Goal: Ask a question

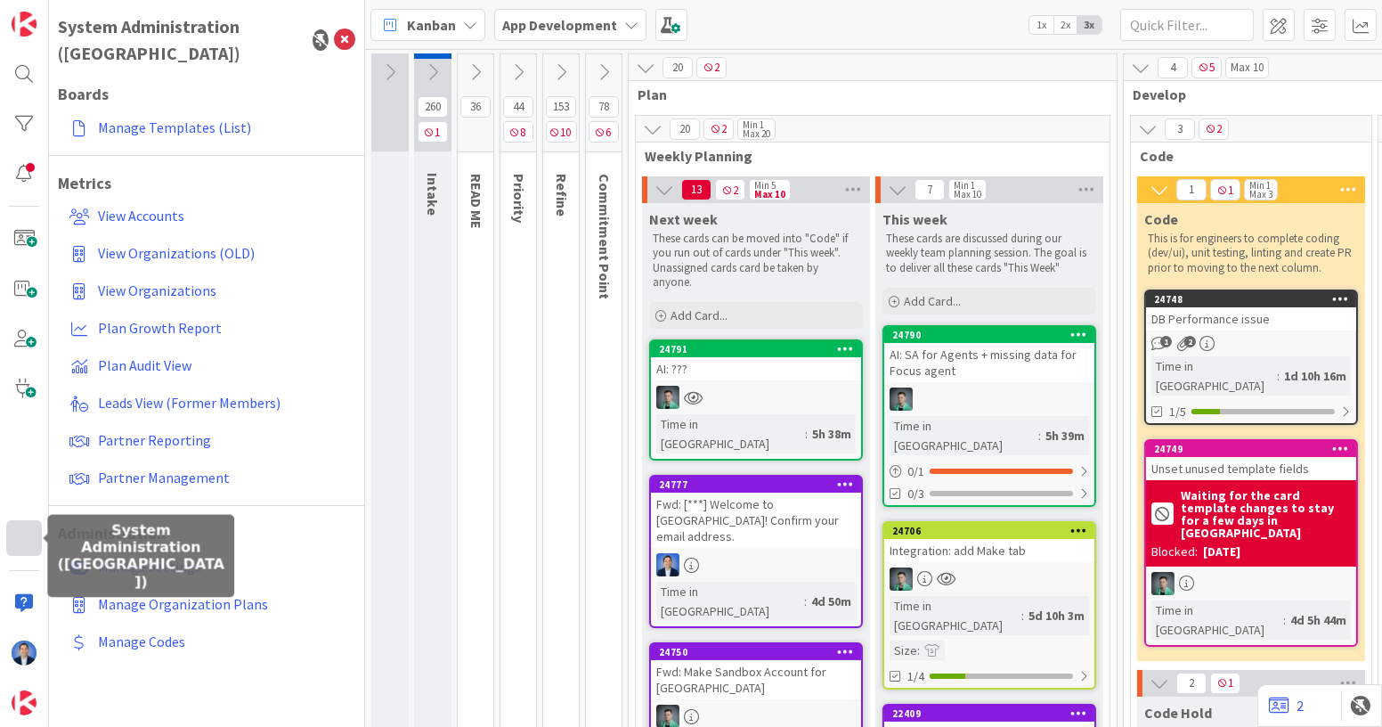
click at [27, 536] on div at bounding box center [24, 538] width 36 height 36
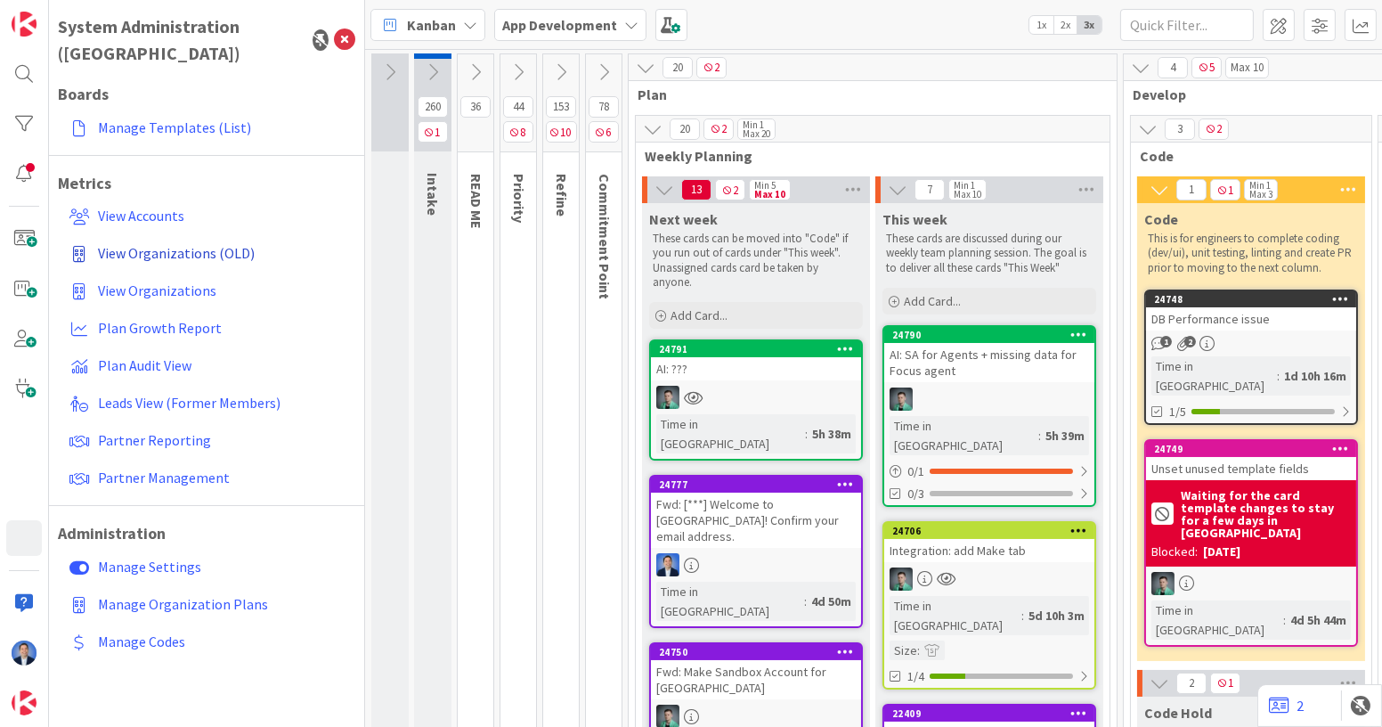
click at [209, 244] on span "View Organizations (OLD)" at bounding box center [176, 253] width 157 height 18
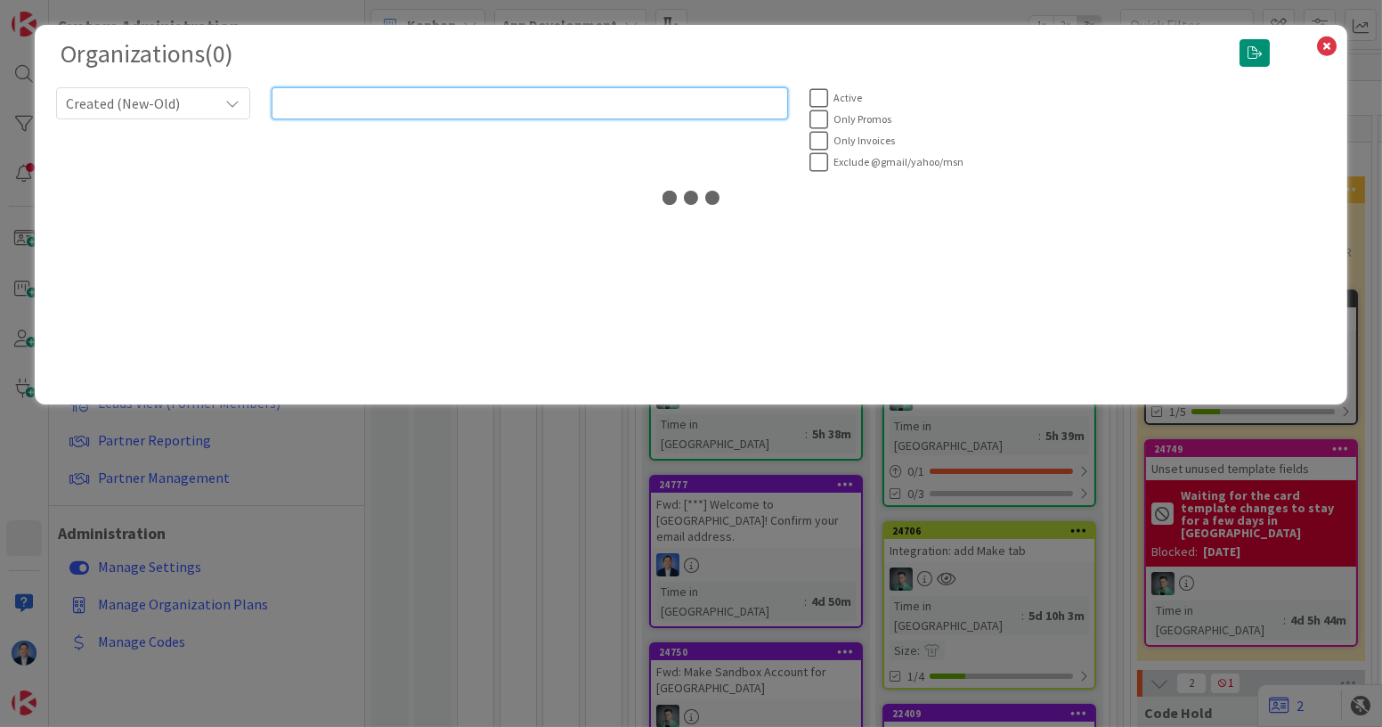
click at [417, 103] on input "text" at bounding box center [530, 103] width 517 height 32
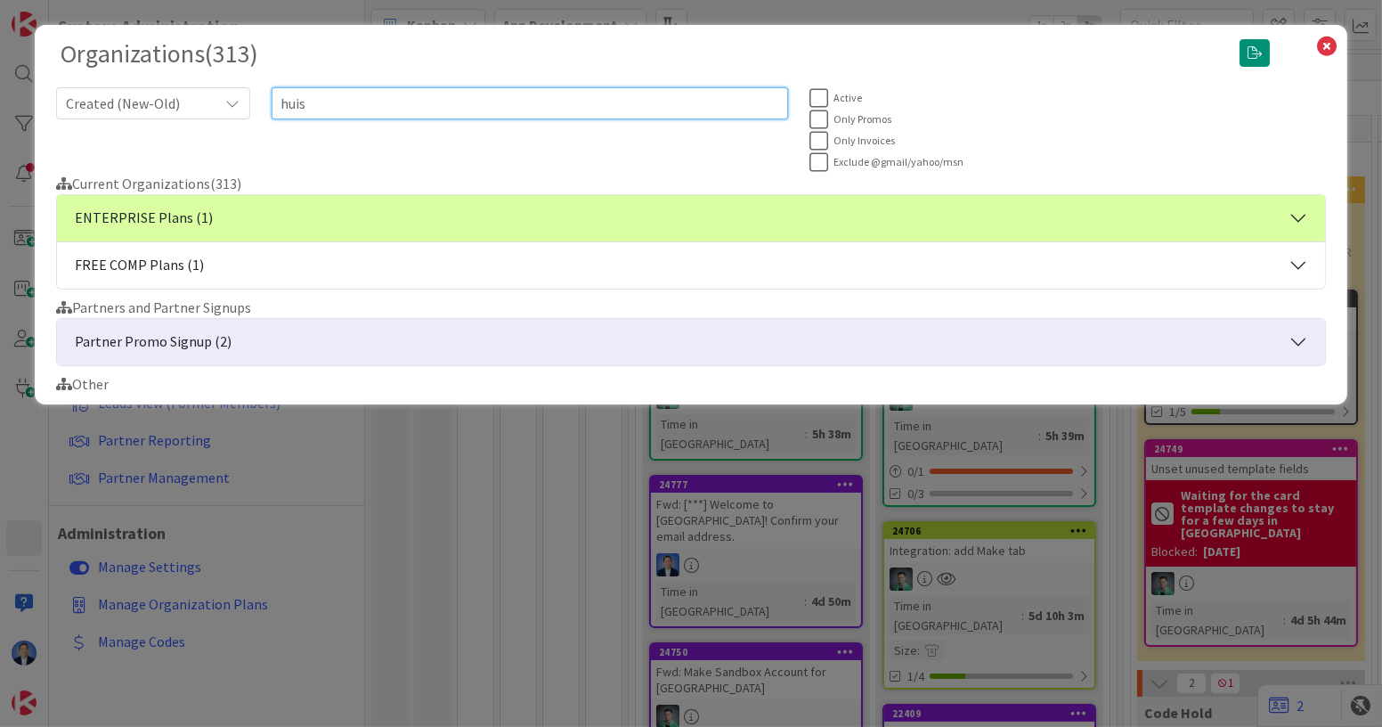
type input "huis"
click at [392, 214] on button "ENTERPRISE Plans (1)" at bounding box center [691, 218] width 1268 height 46
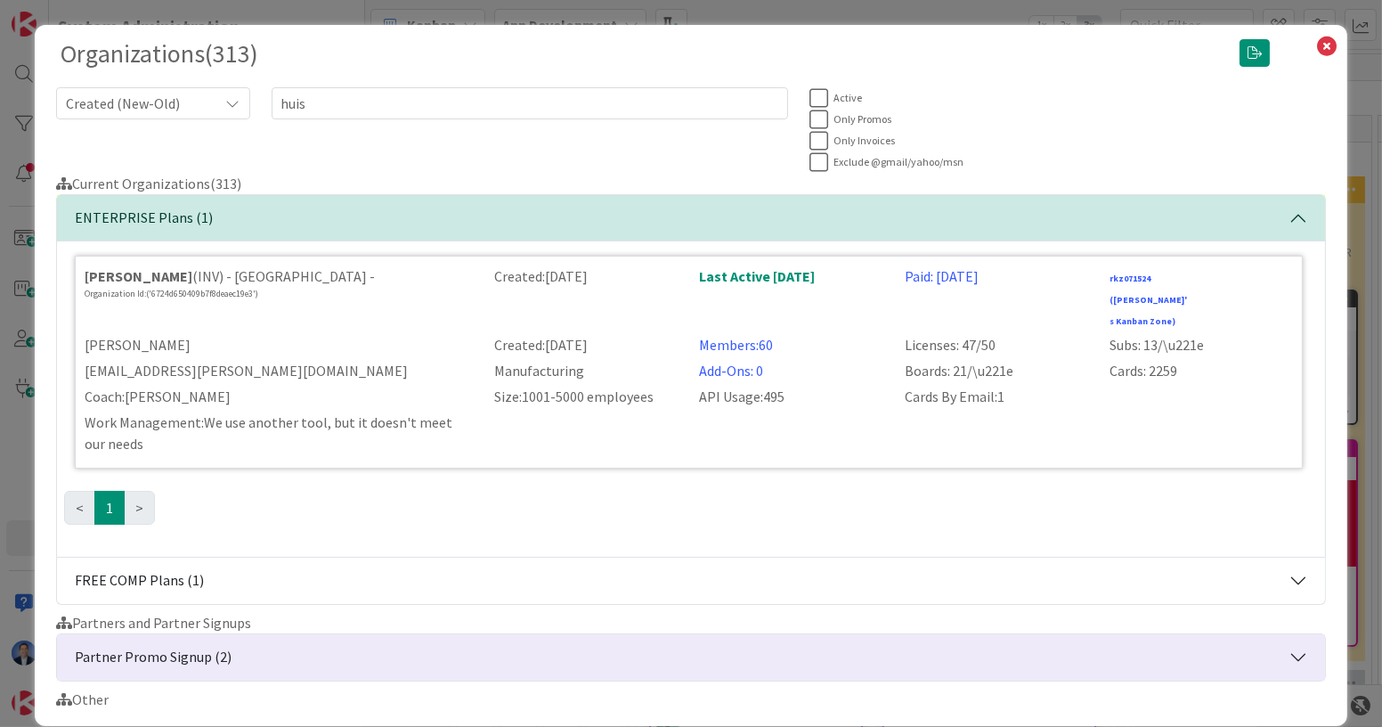
click at [92, 334] on div "[PERSON_NAME]" at bounding box center [279, 344] width 410 height 21
copy div "[PERSON_NAME]"
click at [417, 336] on link "Members: 60" at bounding box center [736, 345] width 74 height 18
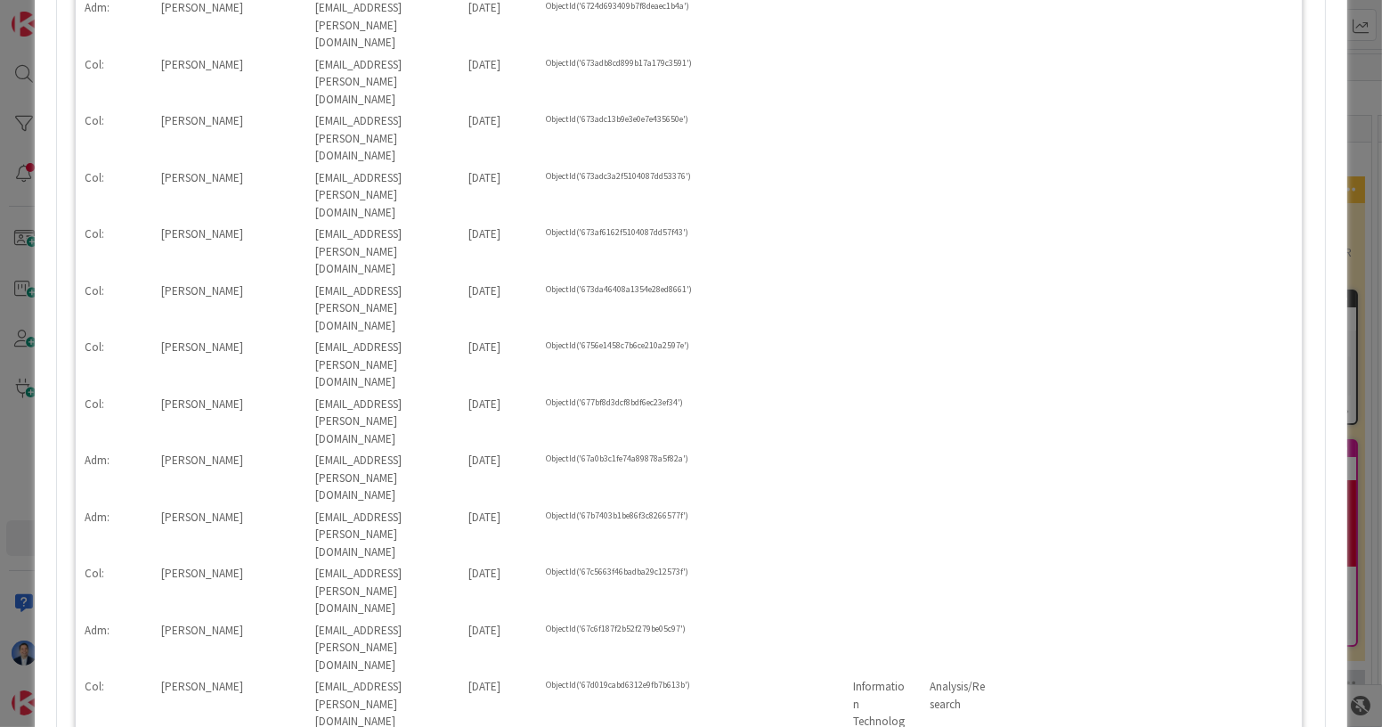
scroll to position [671, 0]
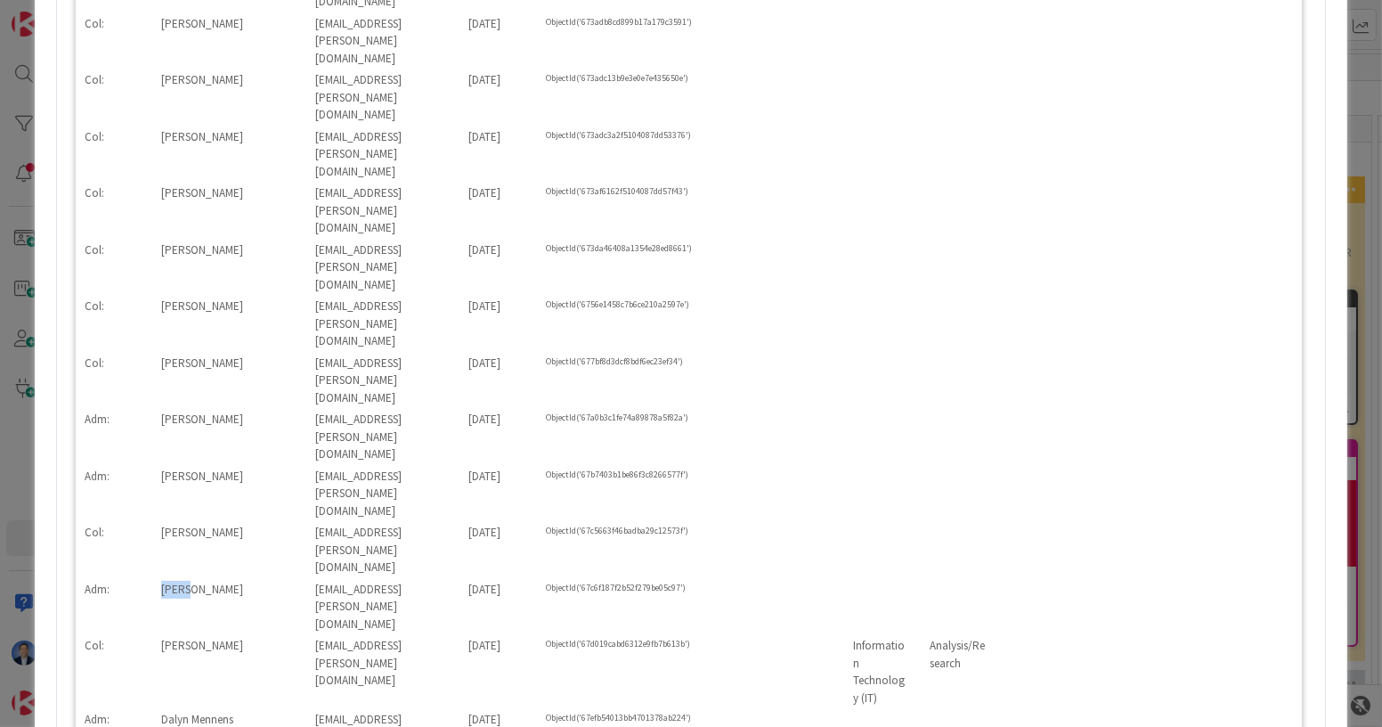
drag, startPoint x: 157, startPoint y: 200, endPoint x: 190, endPoint y: 203, distance: 33.1
click at [190, 581] on div "[PERSON_NAME]" at bounding box center [228, 607] width 154 height 53
drag, startPoint x: 157, startPoint y: 201, endPoint x: 190, endPoint y: 200, distance: 33.0
click at [190, 581] on div "[PERSON_NAME]" at bounding box center [228, 607] width 154 height 53
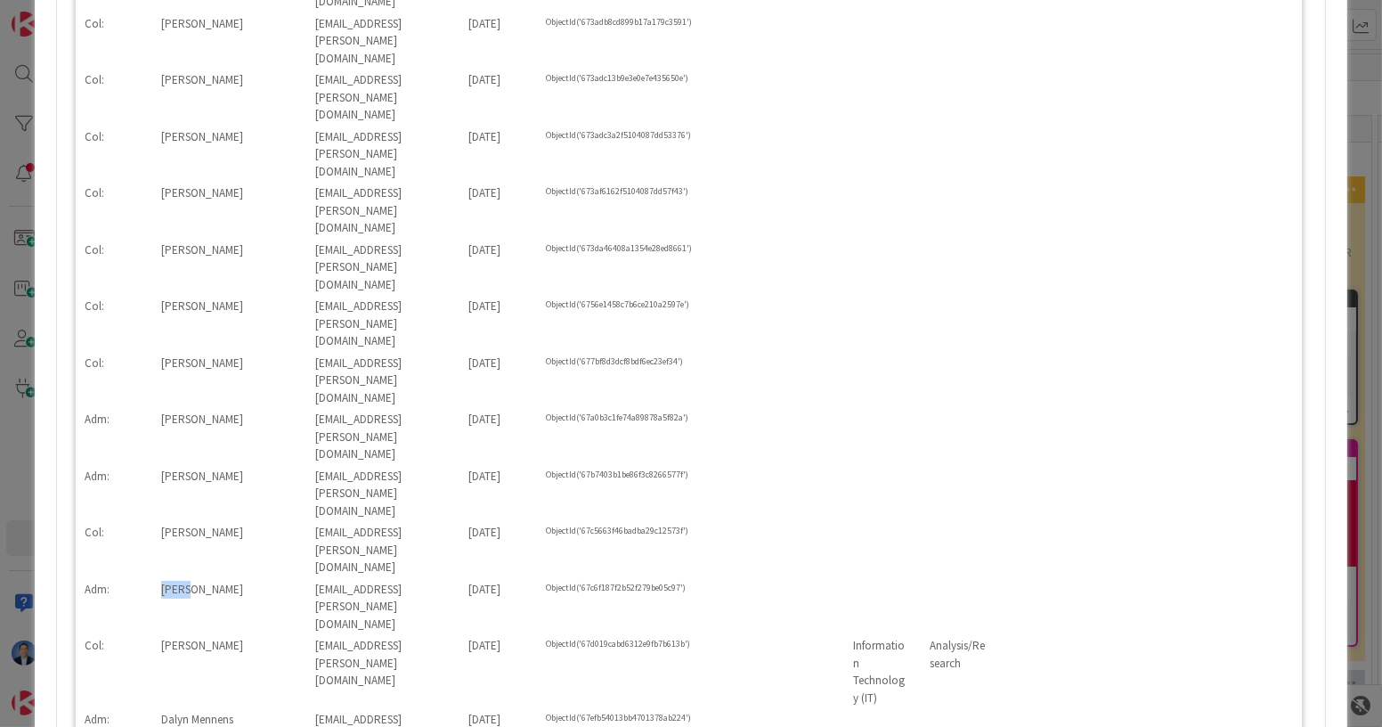
copy div "[PERSON_NAME]"
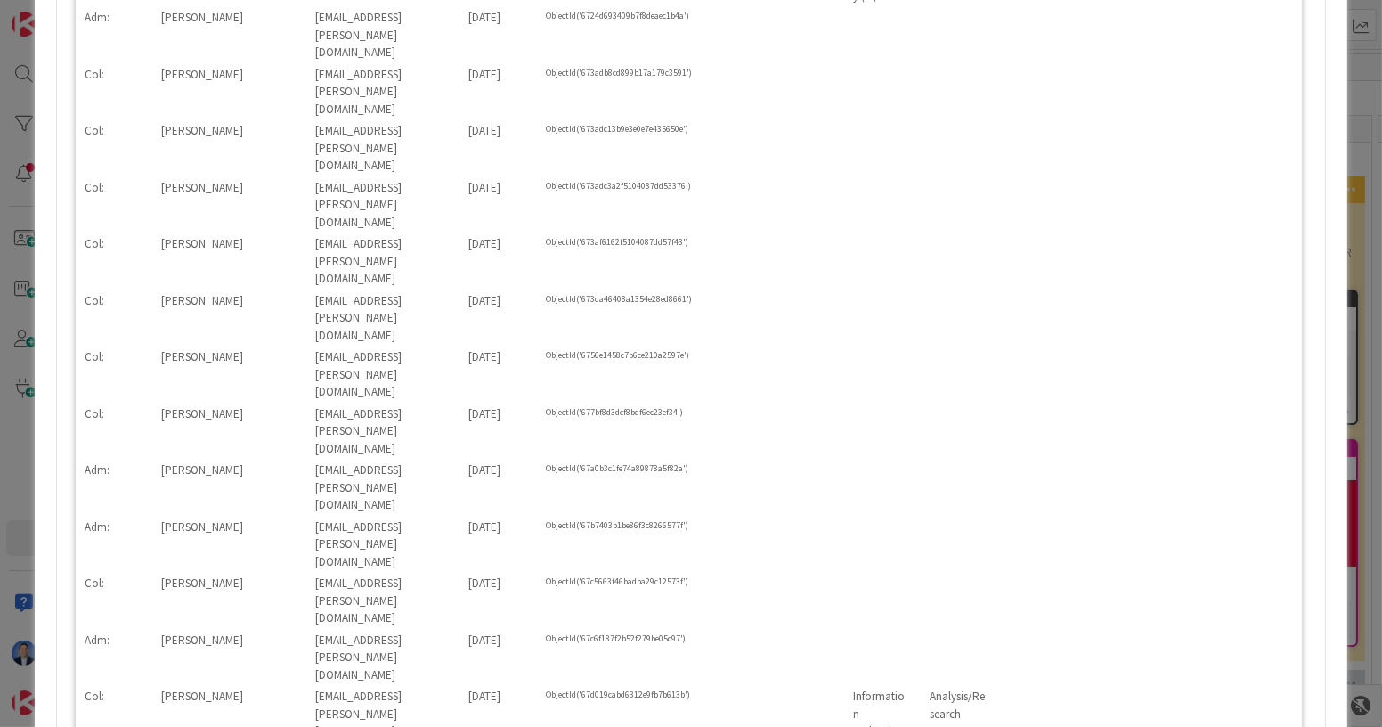
scroll to position [619, 0]
drag, startPoint x: 161, startPoint y: 153, endPoint x: 192, endPoint y: 153, distance: 30.3
click at [192, 462] on div "[PERSON_NAME]" at bounding box center [228, 488] width 154 height 53
copy div "[PERSON_NAME]"
click at [16, 454] on div "Organizations ( 313 ) Created (New-Old) huis Active Only Promos Only Invoices E…" at bounding box center [691, 363] width 1382 height 727
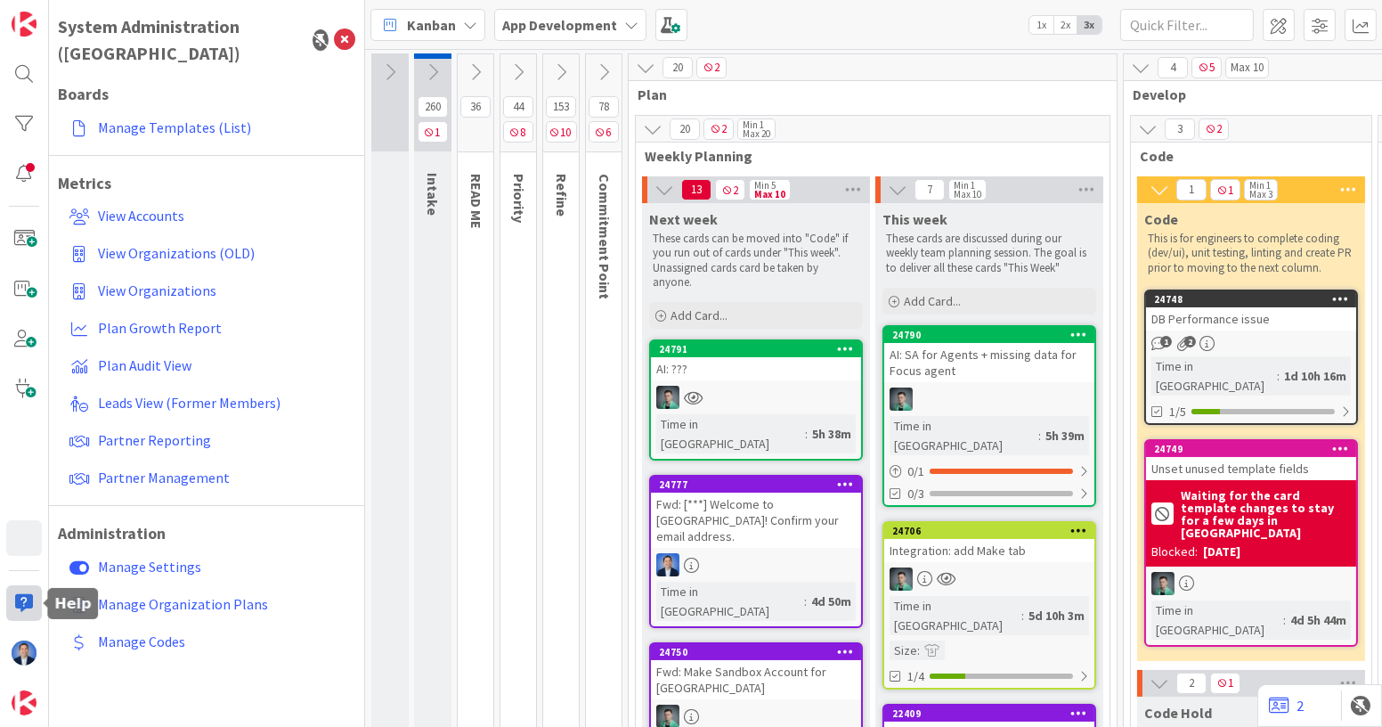
click at [26, 597] on div at bounding box center [24, 603] width 36 height 36
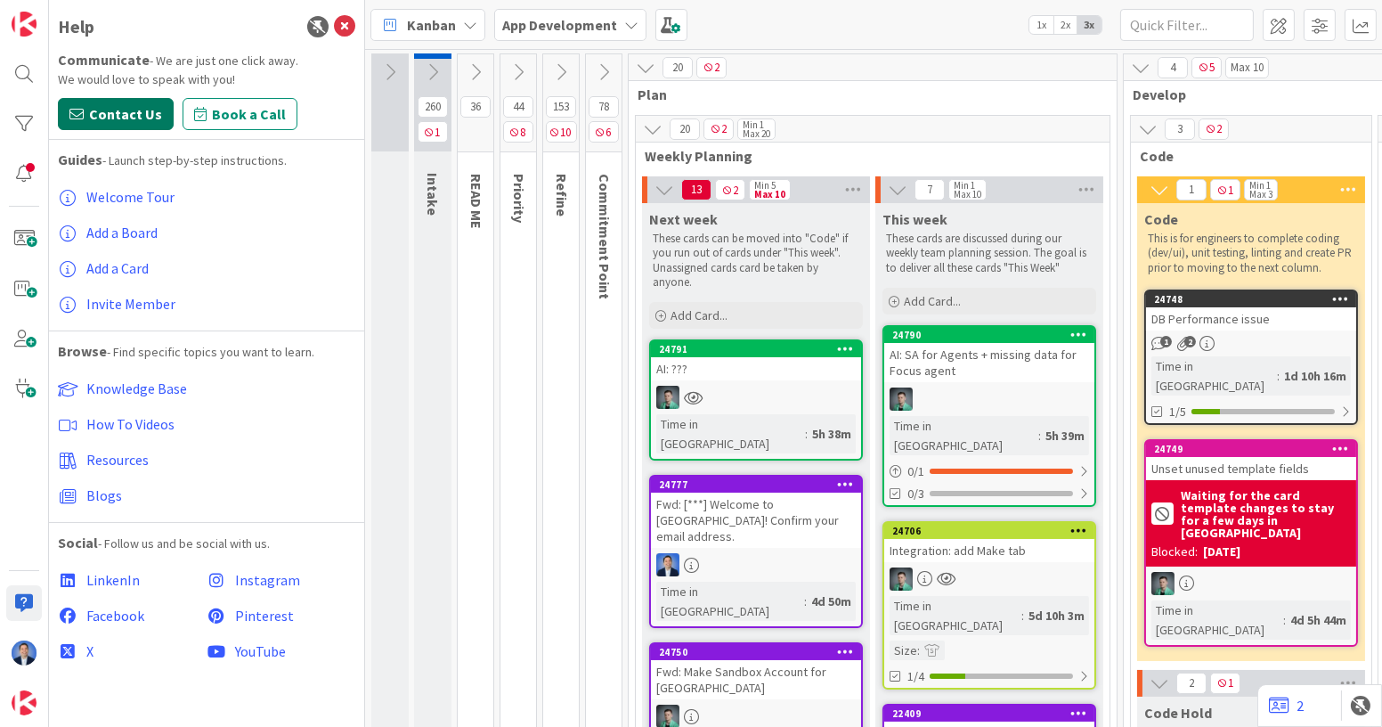
click at [135, 111] on span "Contact Us" at bounding box center [125, 113] width 73 height 21
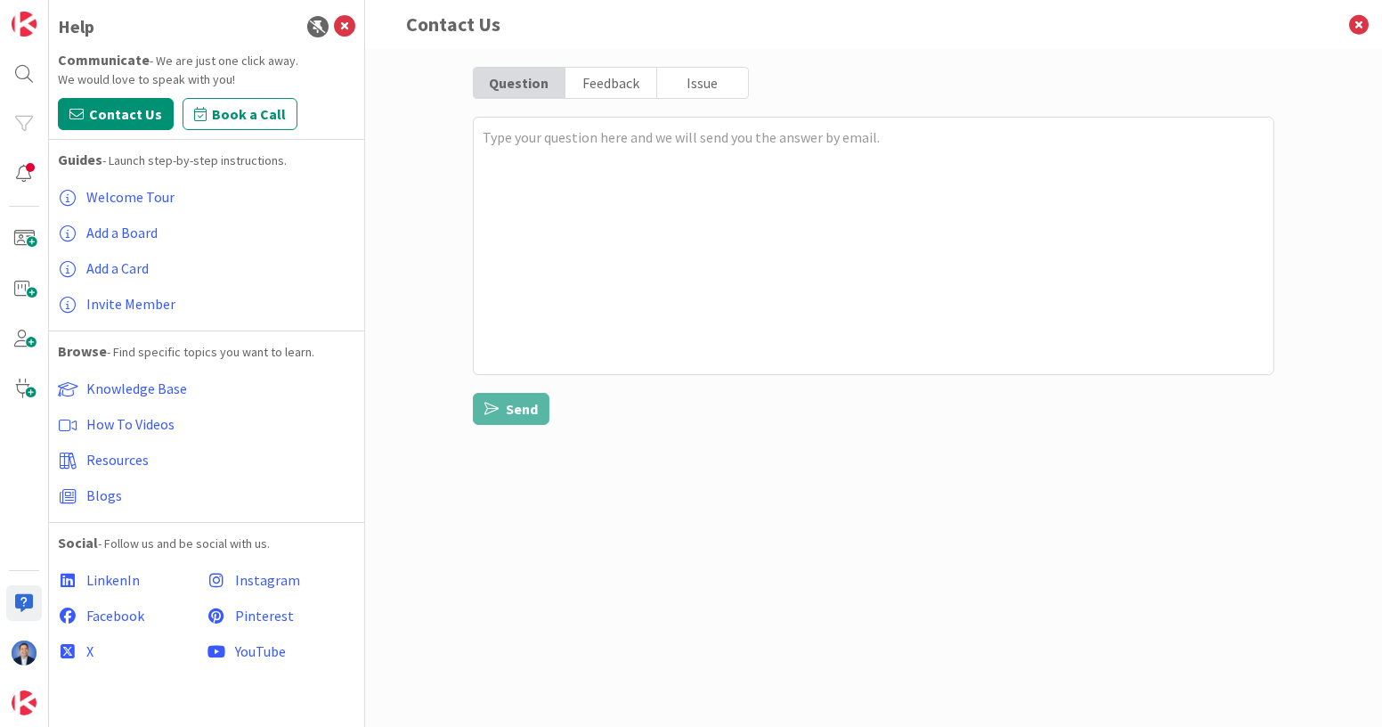
click at [417, 86] on div "Feedback" at bounding box center [612, 83] width 92 height 30
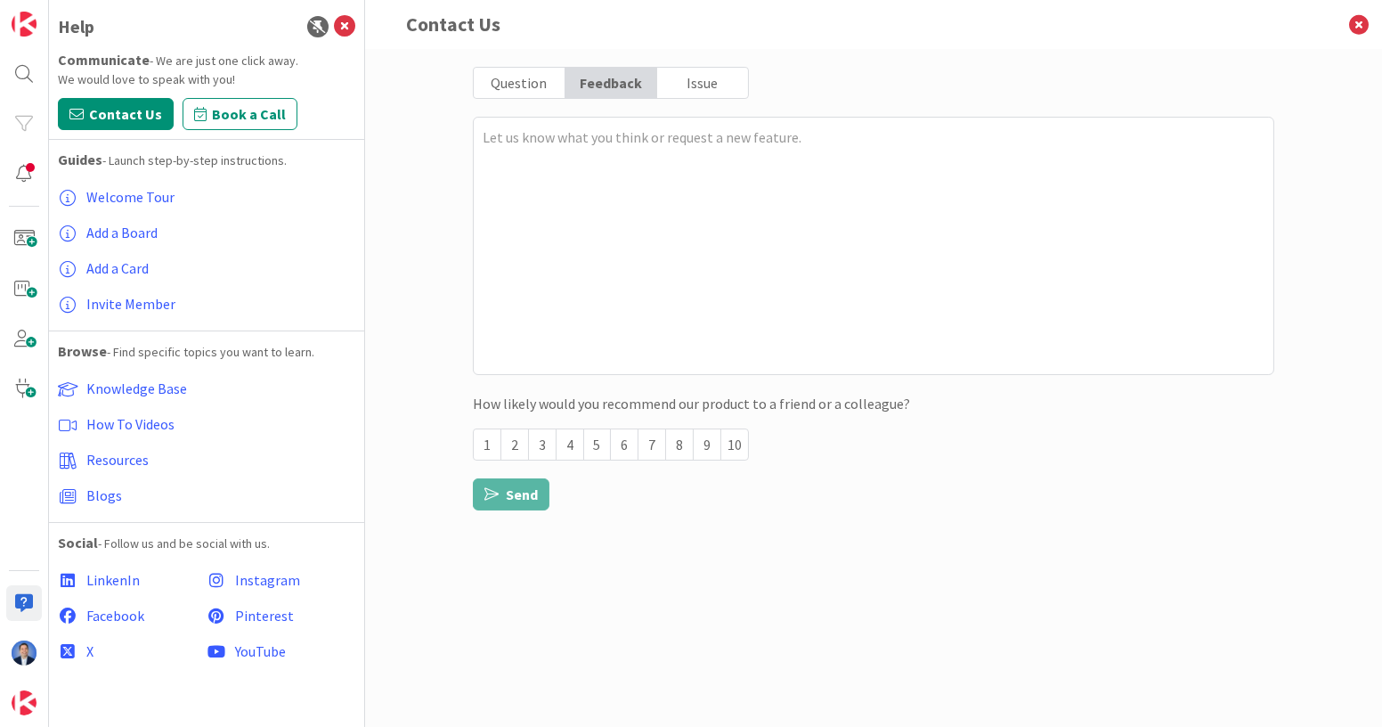
click at [417, 88] on div "Issue" at bounding box center [702, 83] width 91 height 30
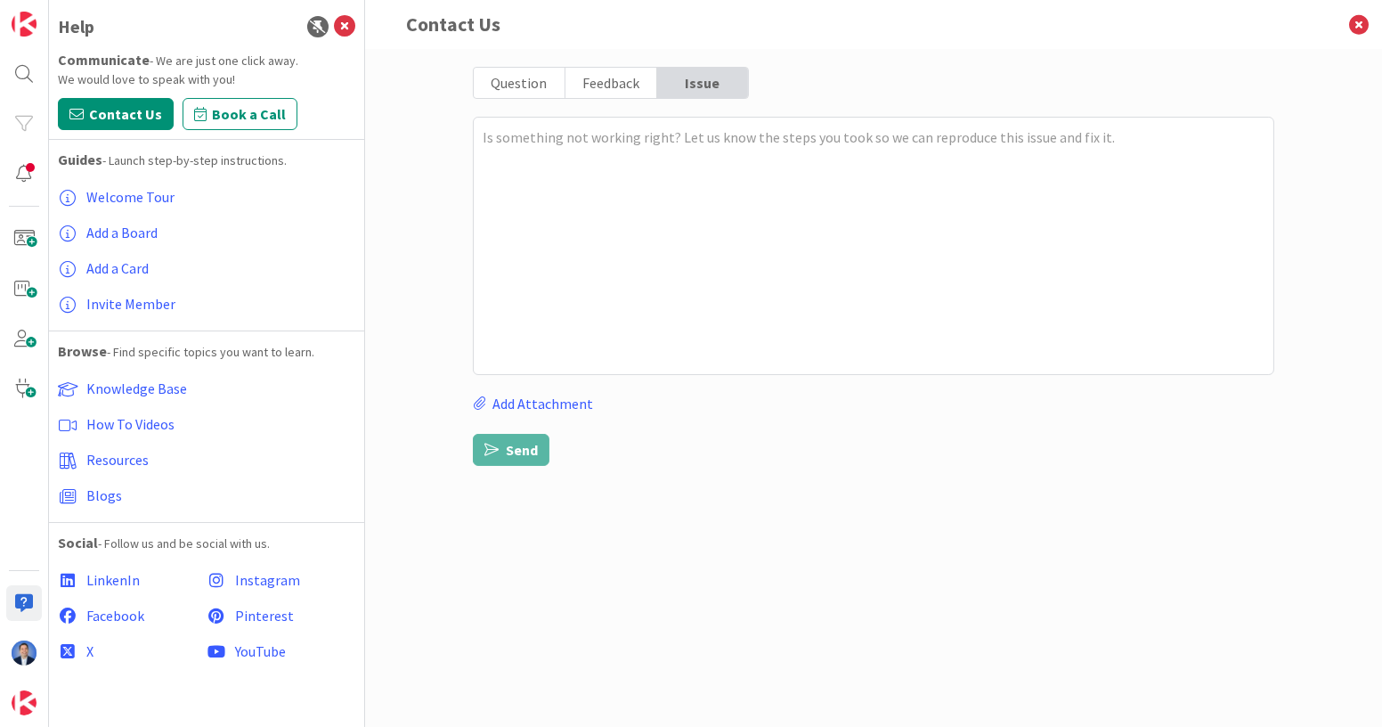
click at [417, 73] on div "Feedback" at bounding box center [612, 83] width 92 height 30
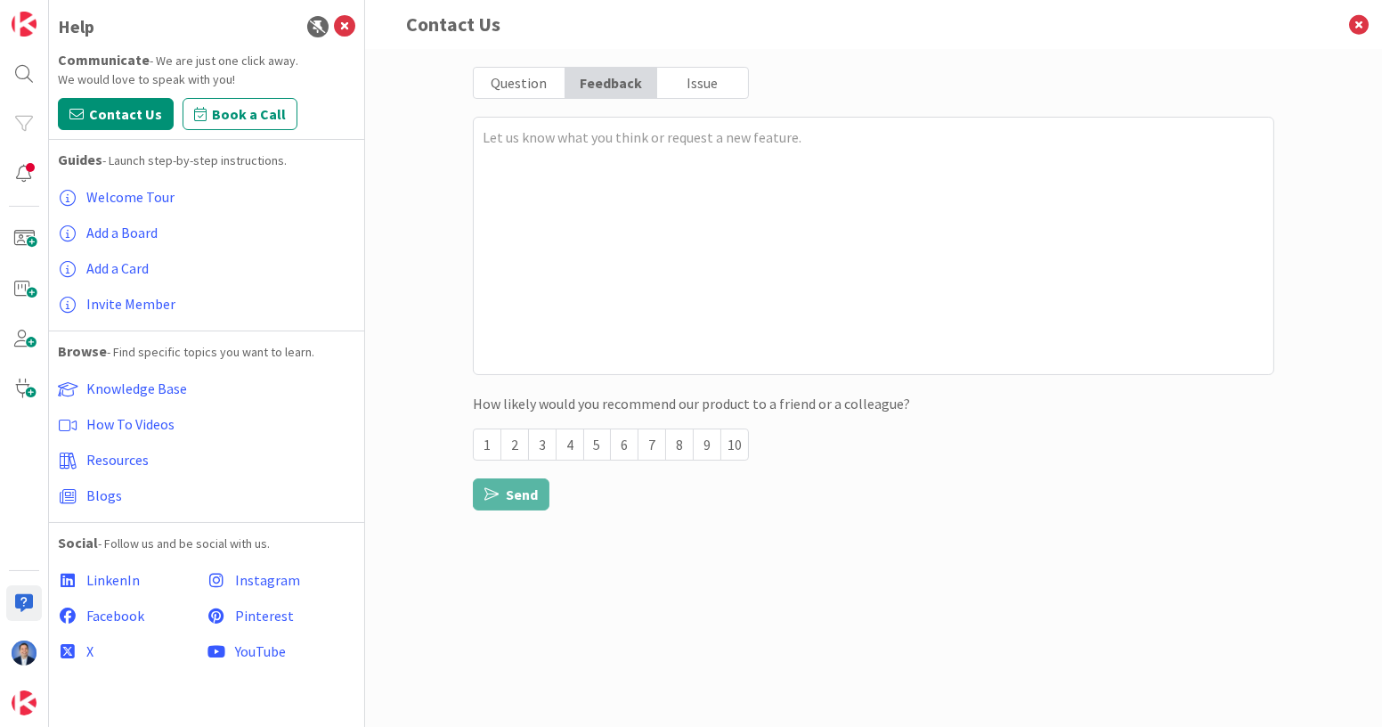
click at [417, 80] on div "Question" at bounding box center [520, 83] width 92 height 30
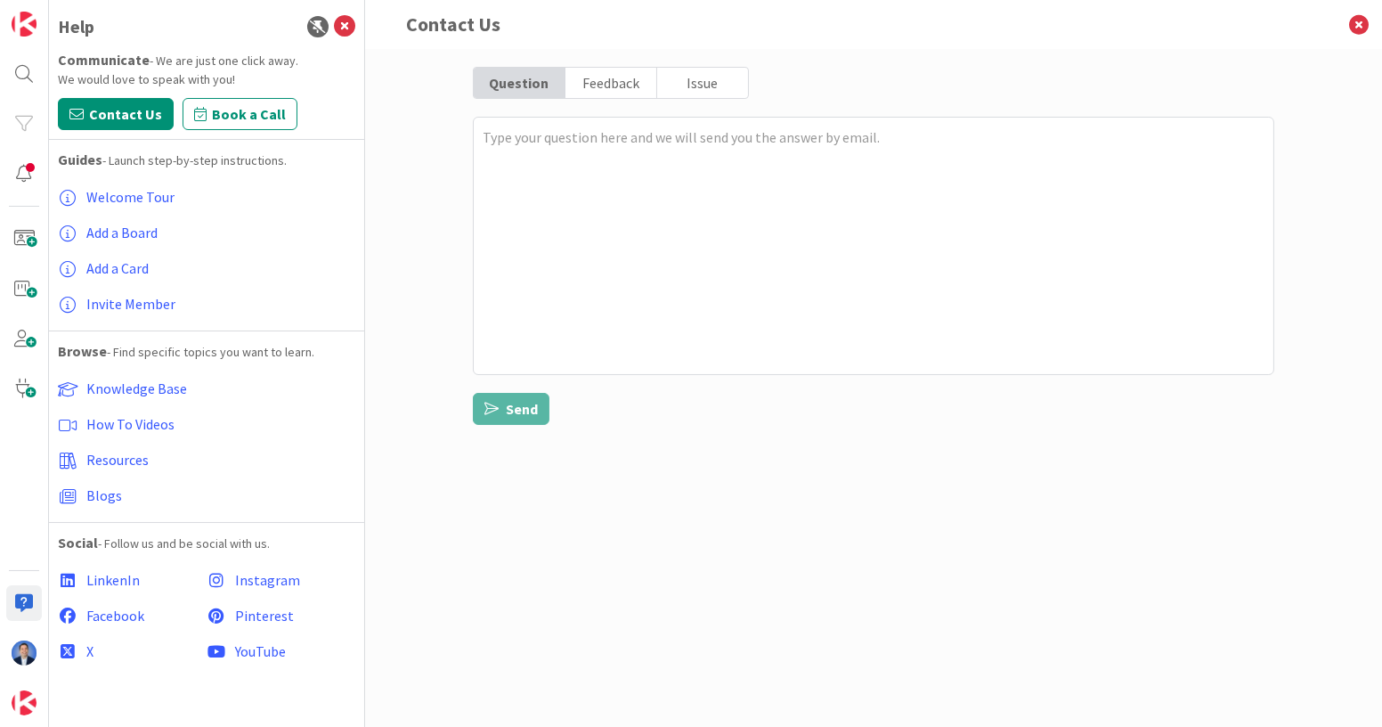
click at [417, 96] on div "Feedback" at bounding box center [612, 83] width 92 height 30
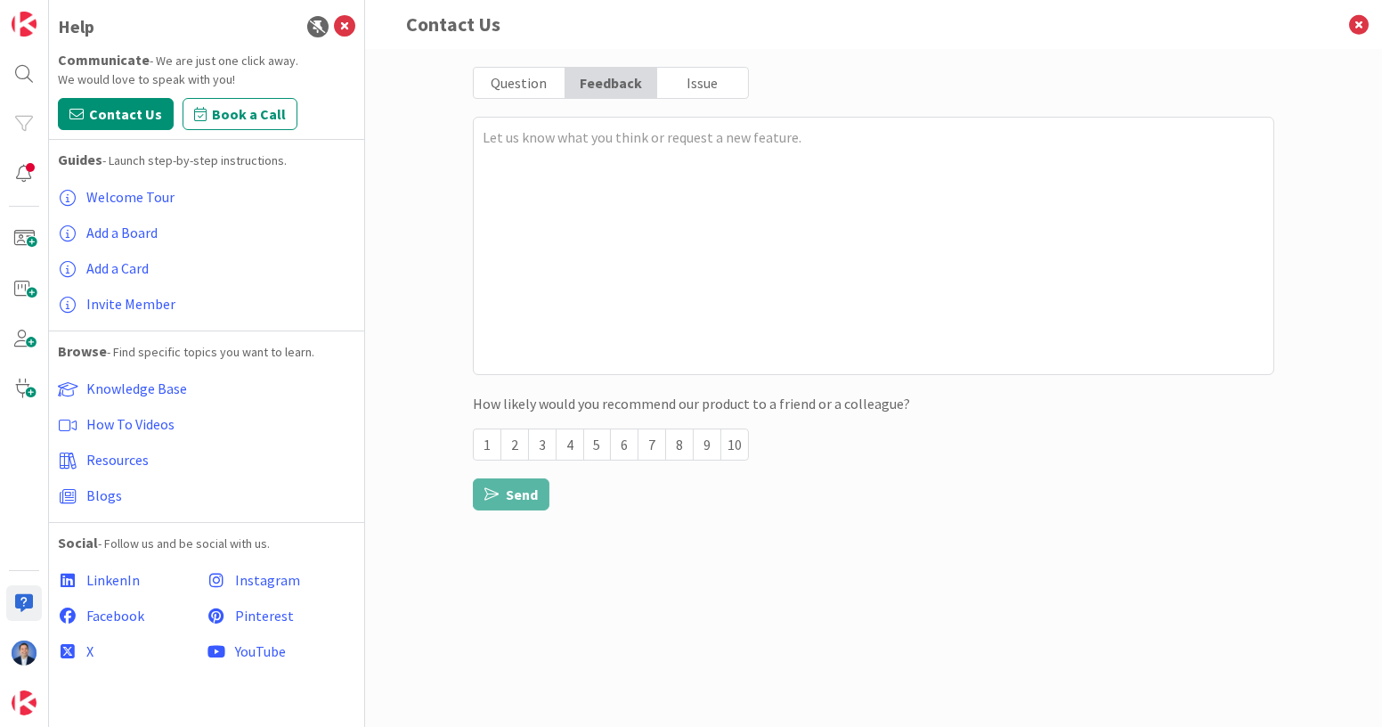
click at [417, 87] on div "Issue" at bounding box center [702, 83] width 91 height 30
type textarea "x"
